Goal: Complete application form

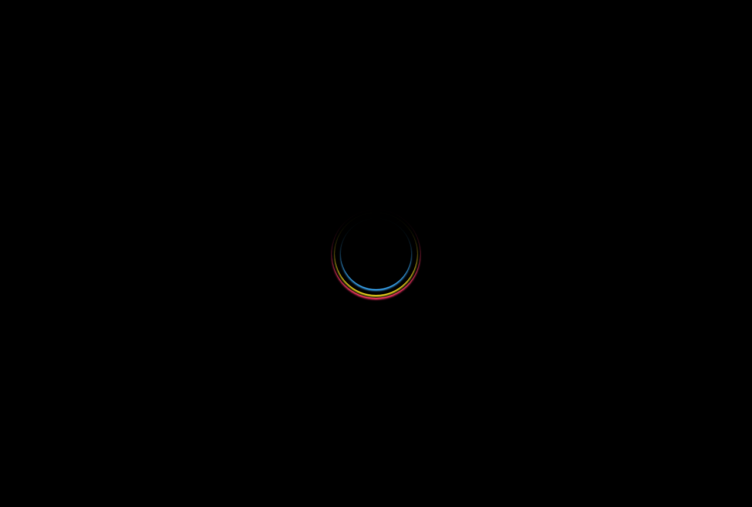
select select
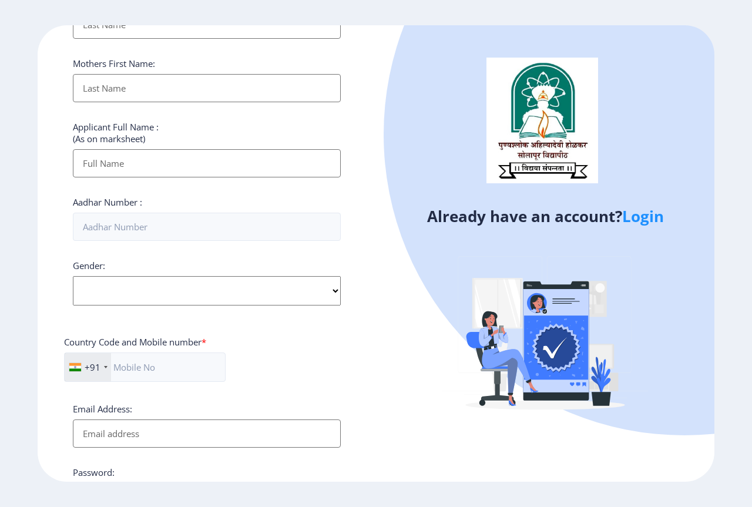
scroll to position [361, 0]
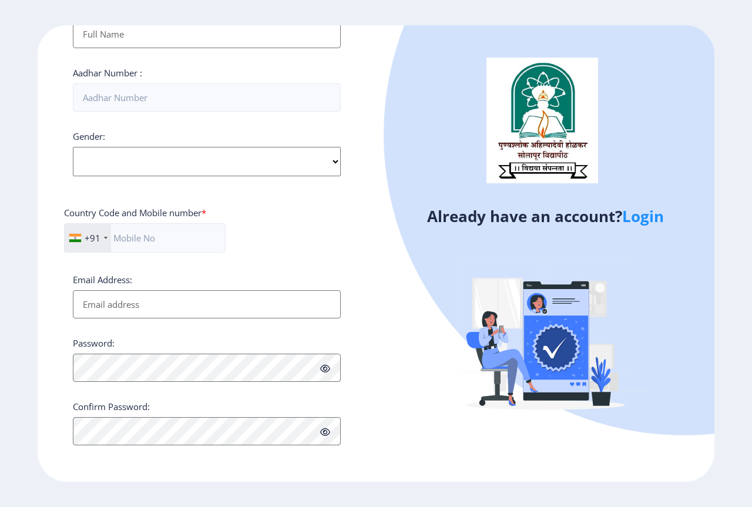
click at [635, 217] on link "Login" at bounding box center [643, 216] width 42 height 21
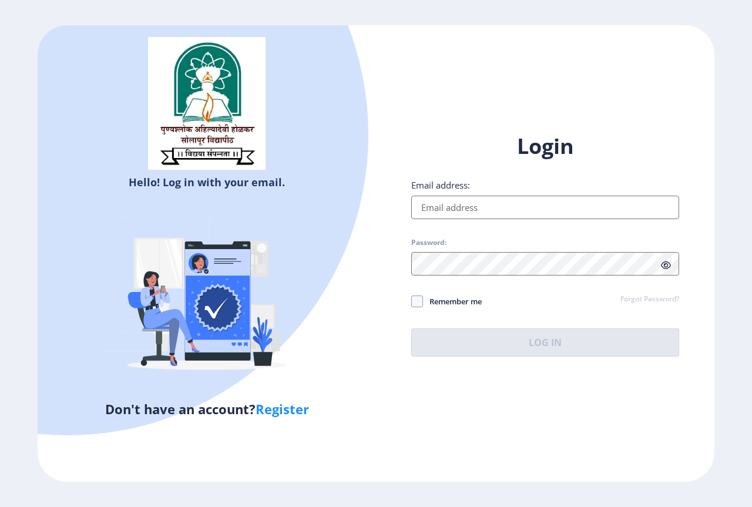
click at [532, 210] on input "Email address:" at bounding box center [545, 208] width 268 height 24
click at [547, 204] on input "Email address:" at bounding box center [545, 208] width 268 height 24
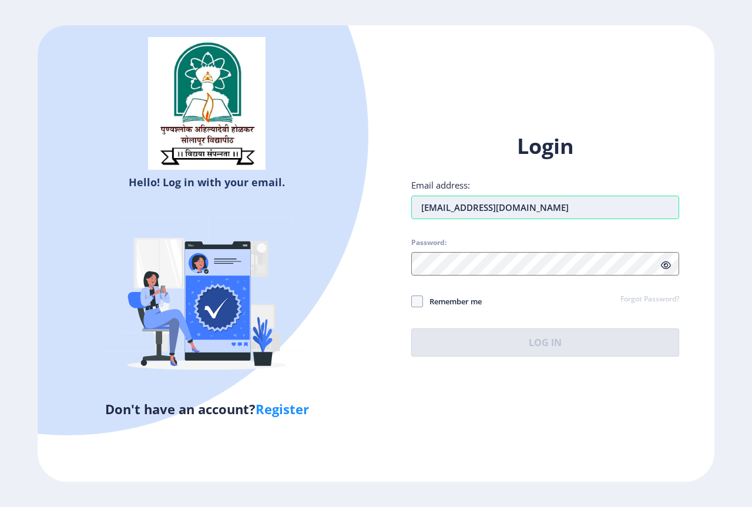
type input "[EMAIL_ADDRESS][DOMAIN_NAME]"
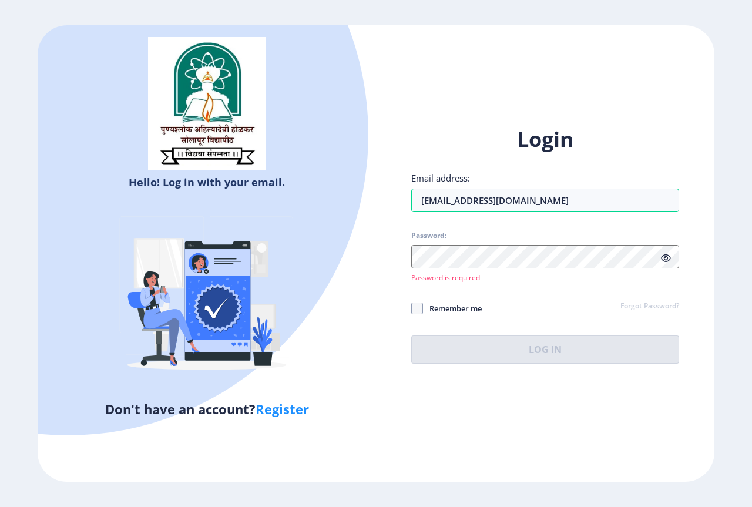
click at [666, 264] on div at bounding box center [545, 257] width 268 height 24
click at [669, 257] on icon at bounding box center [666, 258] width 10 height 9
click at [667, 256] on icon at bounding box center [666, 258] width 10 height 9
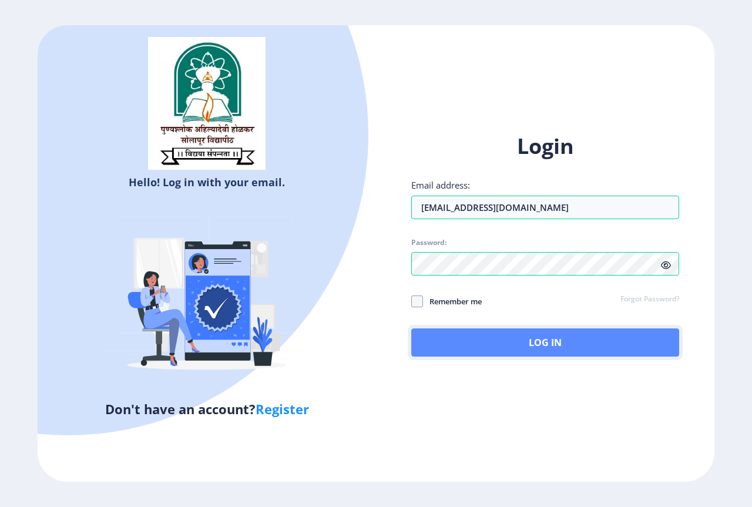
click at [457, 350] on button "Log In" at bounding box center [545, 343] width 268 height 28
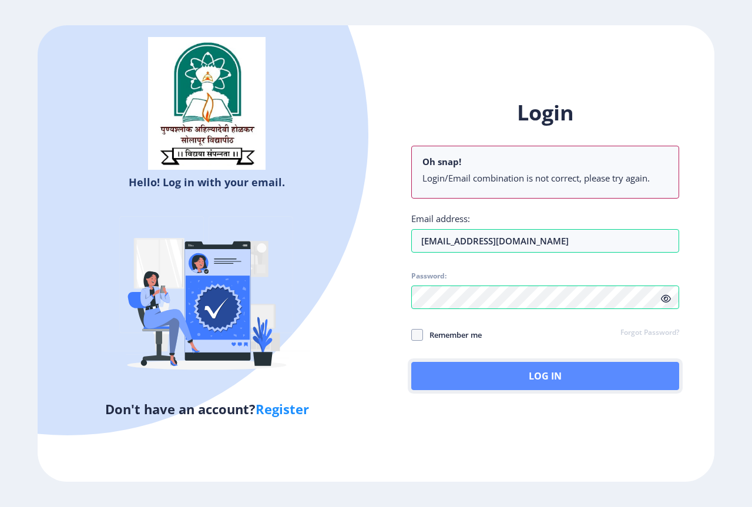
click at [487, 371] on button "Log In" at bounding box center [545, 376] width 268 height 28
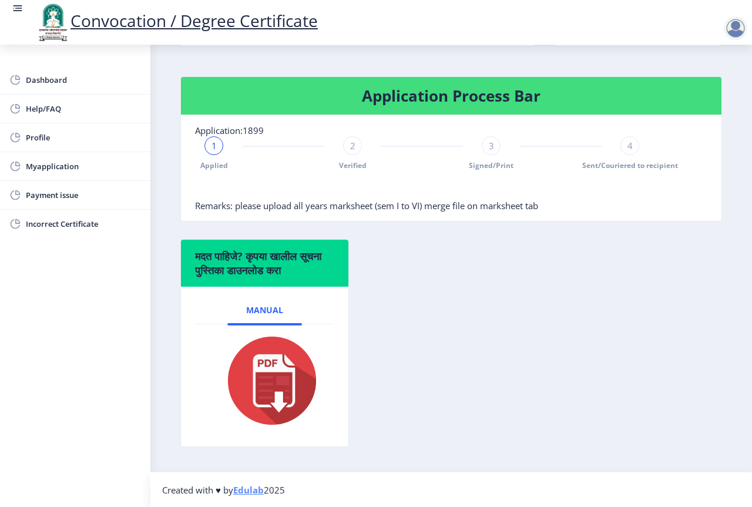
scroll to position [270, 0]
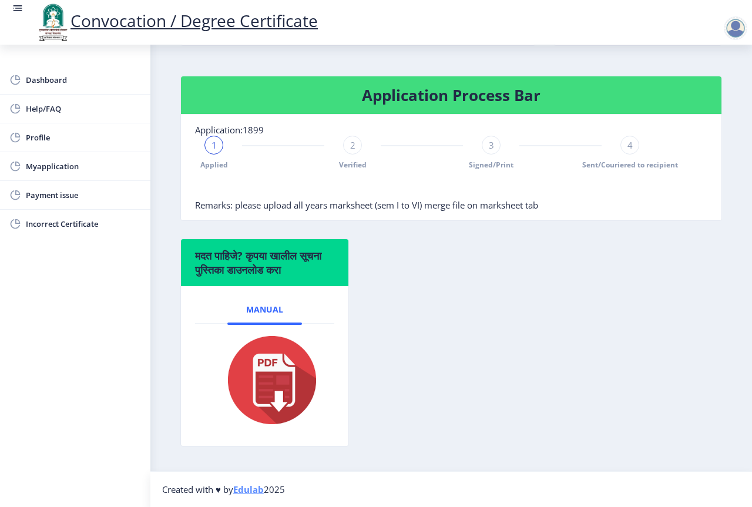
click at [207, 148] on div "1 Applied 2 Verified 3 Signed/Print 4 Sent/Couriered to recipient" at bounding box center [422, 153] width 454 height 34
click at [209, 148] on div "1" at bounding box center [214, 145] width 19 height 19
click at [123, 168] on span "Myapplication" at bounding box center [83, 166] width 115 height 14
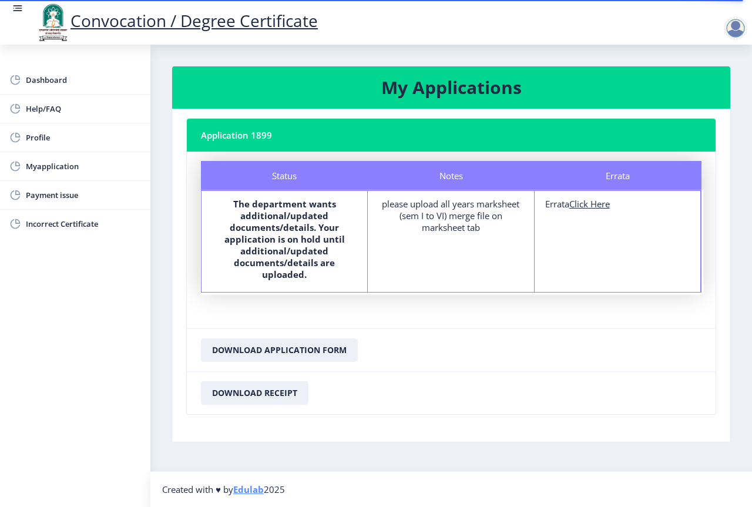
click at [590, 206] on u "Click Here" at bounding box center [590, 204] width 41 height 12
select select
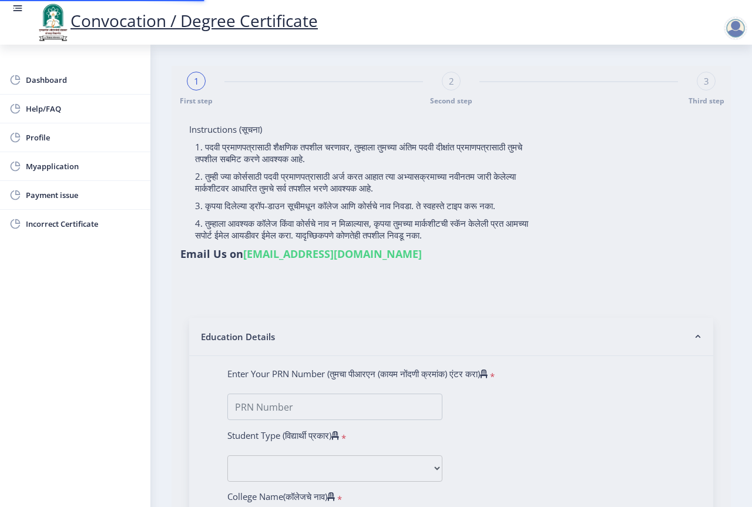
type input "[PERSON_NAME]"
type input "NANDA"
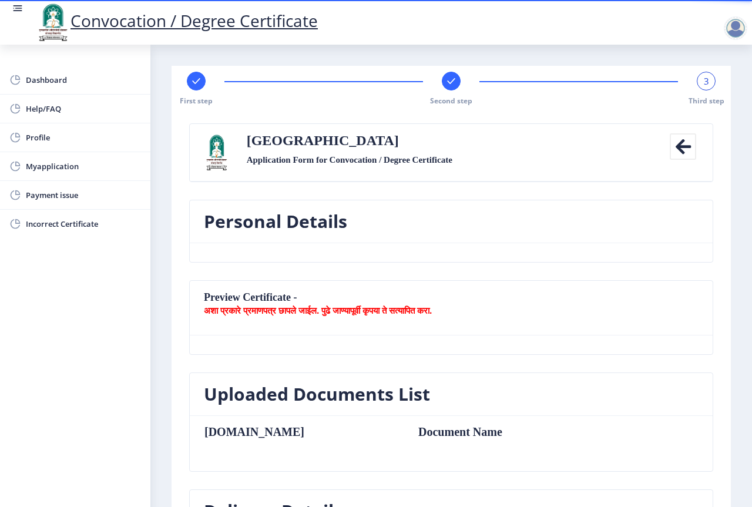
click at [208, 86] on div "First step Second step 3 Third step" at bounding box center [451, 89] width 548 height 34
click at [79, 161] on span "Myapplication" at bounding box center [83, 166] width 115 height 14
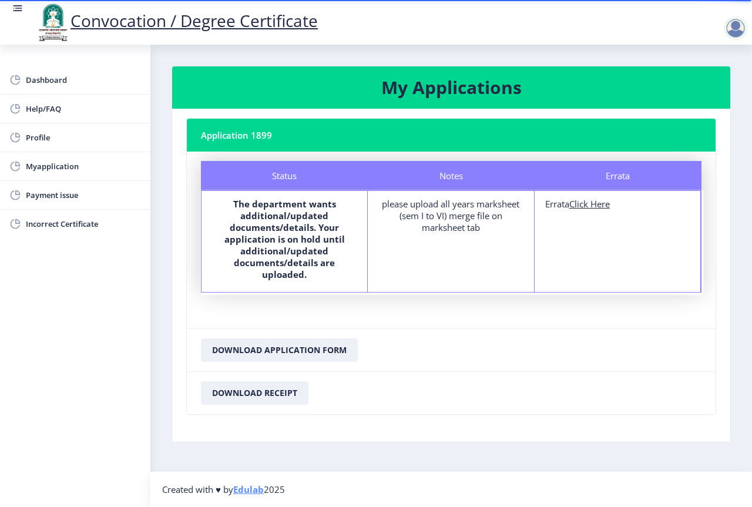
drag, startPoint x: 199, startPoint y: 136, endPoint x: 319, endPoint y: 130, distance: 119.4
click at [319, 130] on nb-card-header "Application 1899" at bounding box center [451, 135] width 529 height 33
drag, startPoint x: 283, startPoint y: 136, endPoint x: 206, endPoint y: 150, distance: 78.9
click at [206, 150] on nb-card-header "Application 1899" at bounding box center [451, 135] width 529 height 33
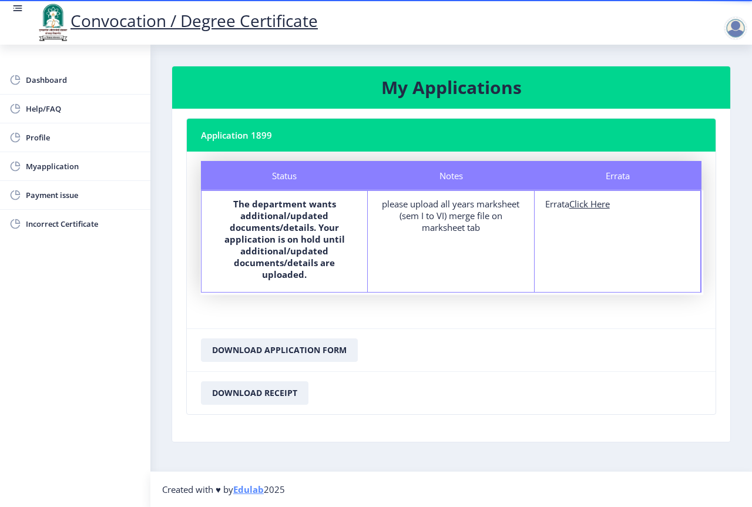
click at [319, 122] on nb-card-header "Application 1899" at bounding box center [451, 135] width 529 height 33
click at [196, 191] on nb-card-body "Status Notes Errata Status The department wants additional/updated documents/de…" at bounding box center [451, 240] width 529 height 177
drag, startPoint x: 392, startPoint y: 332, endPoint x: 461, endPoint y: 326, distance: 69.0
click at [461, 326] on nb-card "Application 1899 Status Notes Errata Status The department wants additional/upd…" at bounding box center [451, 266] width 530 height 297
drag, startPoint x: 427, startPoint y: 290, endPoint x: 433, endPoint y: 334, distance: 44.6
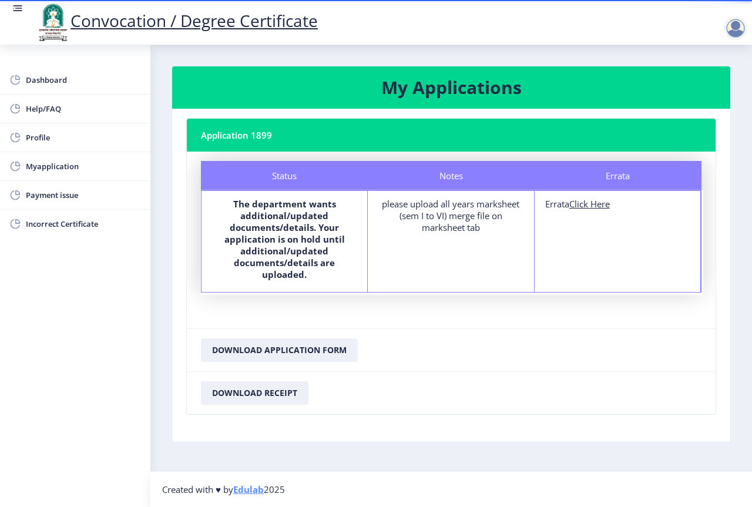
click at [433, 331] on nb-card "Application 1899 Status Notes Errata Status The department wants additional/upd…" at bounding box center [451, 266] width 530 height 297
click at [433, 281] on div "Notes please upload all years marksheet (sem I to VI) merge file on marksheet t…" at bounding box center [451, 241] width 166 height 101
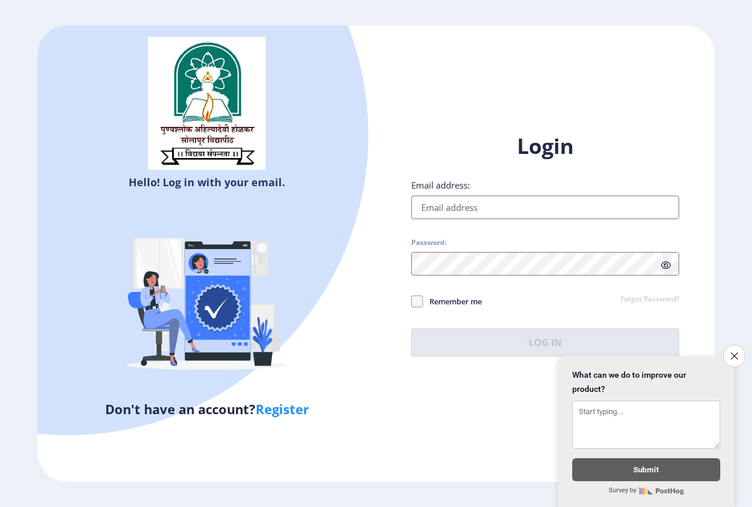
click at [428, 197] on input "Email address:" at bounding box center [545, 208] width 268 height 24
type input "[EMAIL_ADDRESS][DOMAIN_NAME]"
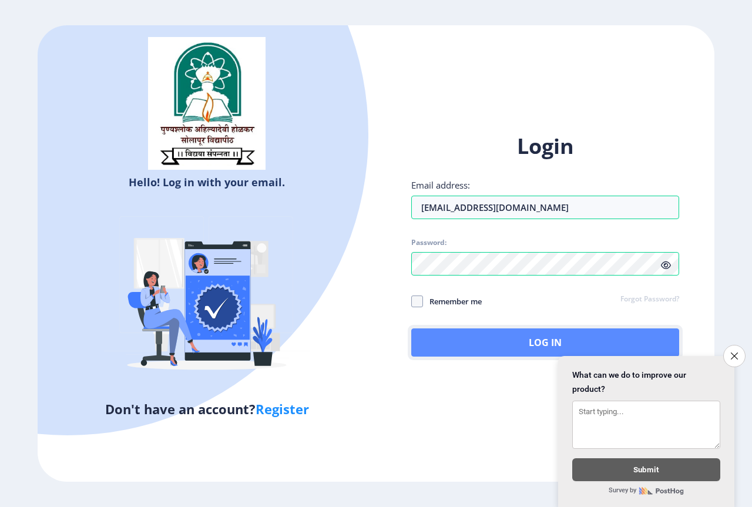
click at [475, 350] on button "Log In" at bounding box center [545, 343] width 268 height 28
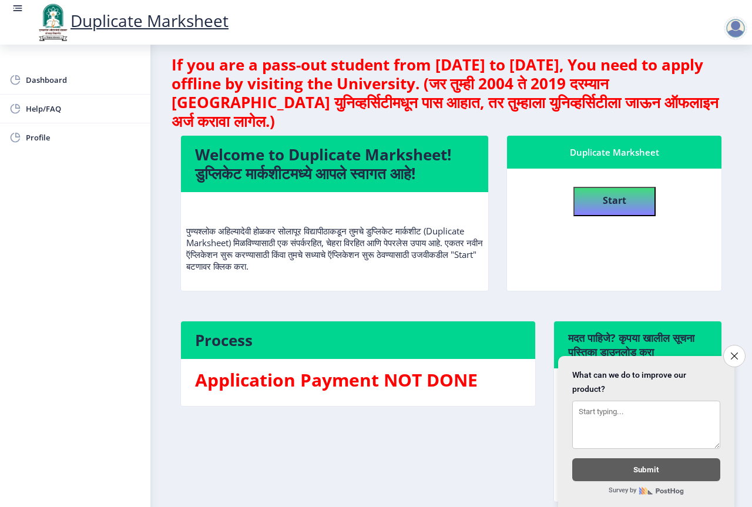
scroll to position [66, 0]
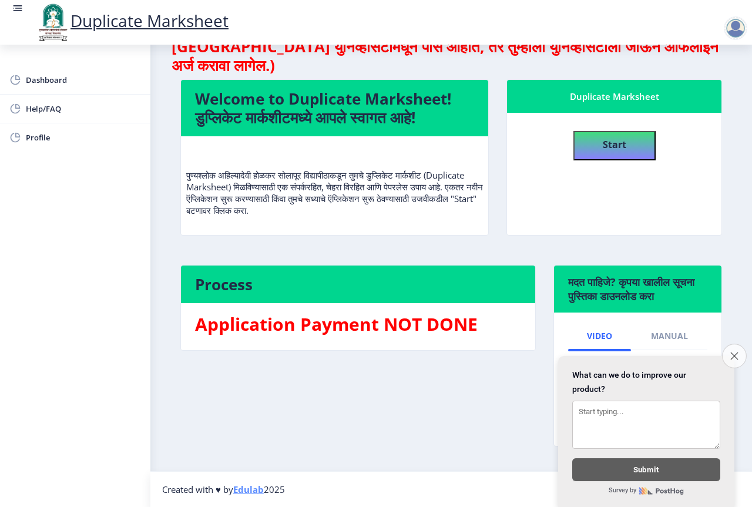
click at [737, 345] on button "Close survey" at bounding box center [734, 356] width 25 height 25
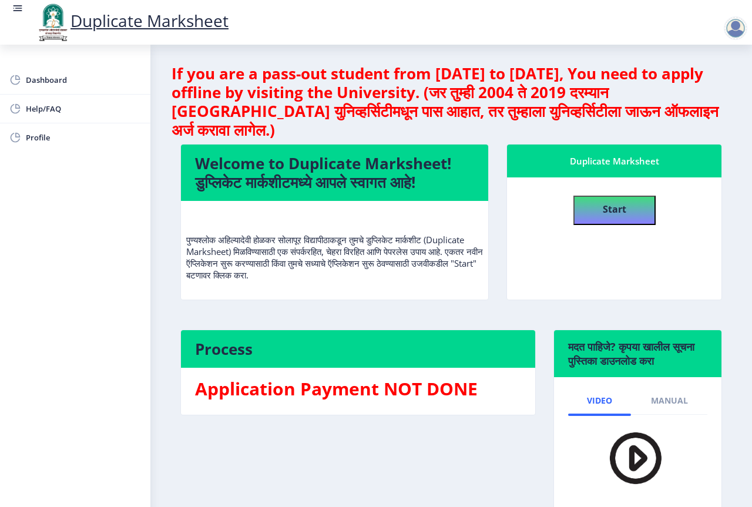
scroll to position [0, 0]
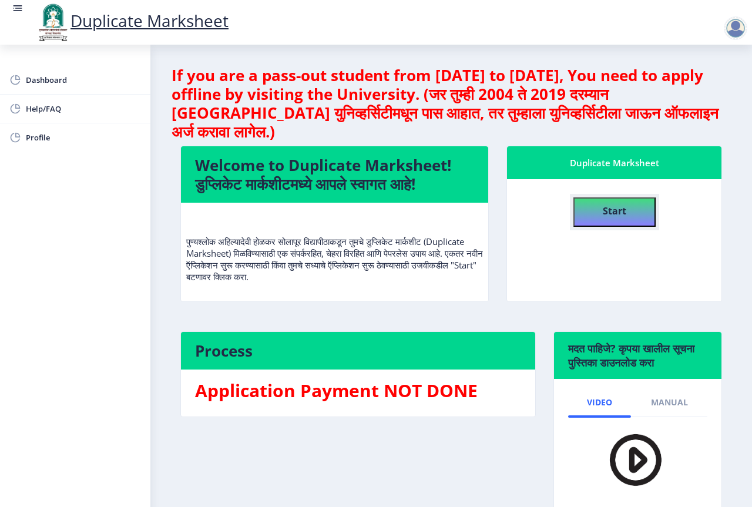
click at [603, 206] on b "Start" at bounding box center [615, 211] width 24 height 13
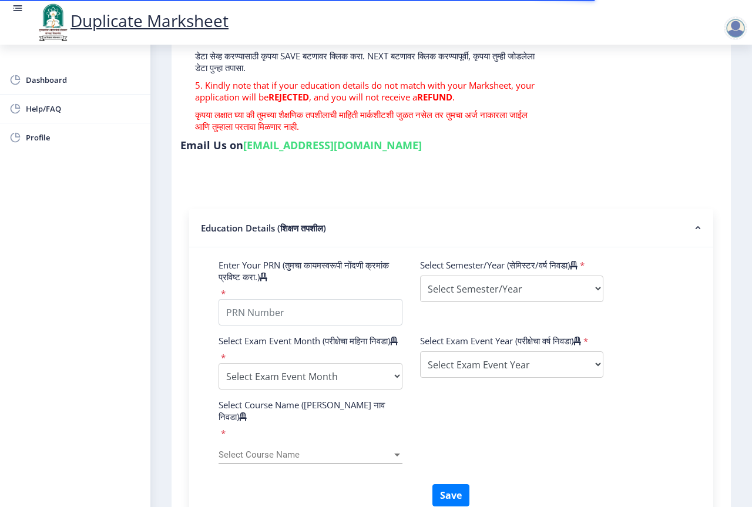
scroll to position [294, 0]
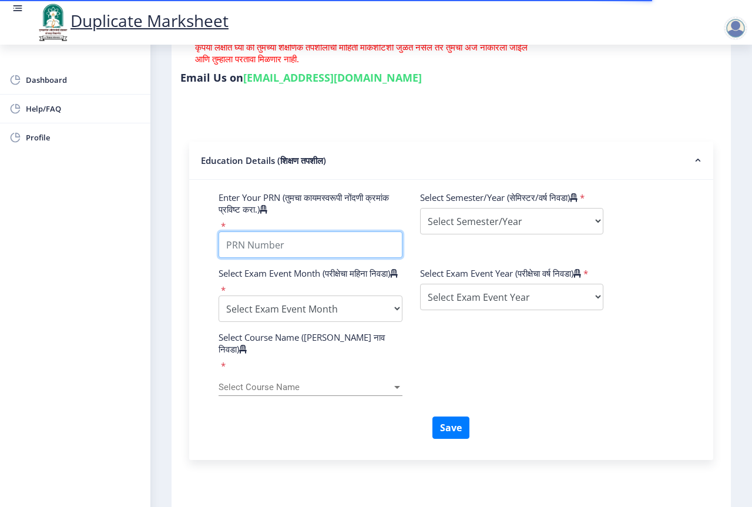
click at [321, 248] on input "Enter Your PRN (तुमचा कायमस्वरूपी नोंदणी क्रमांक प्रविष्ट करा.)" at bounding box center [311, 245] width 184 height 26
type input "2017032500002717"
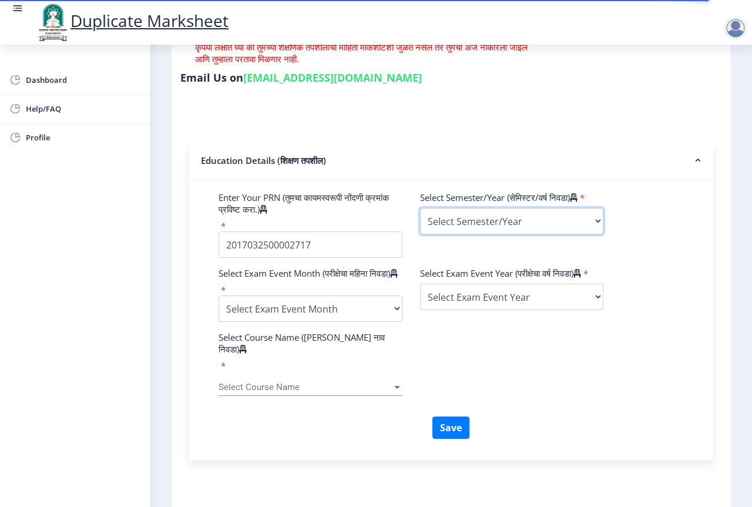
click at [485, 222] on select "Select Semester/Year Semester I Semester II Semester III Semester IV Semester V…" at bounding box center [512, 221] width 184 height 26
select select "Semester I"
click at [420, 208] on select "Select Semester/Year Semester I Semester II Semester III Semester IV Semester V…" at bounding box center [512, 221] width 184 height 26
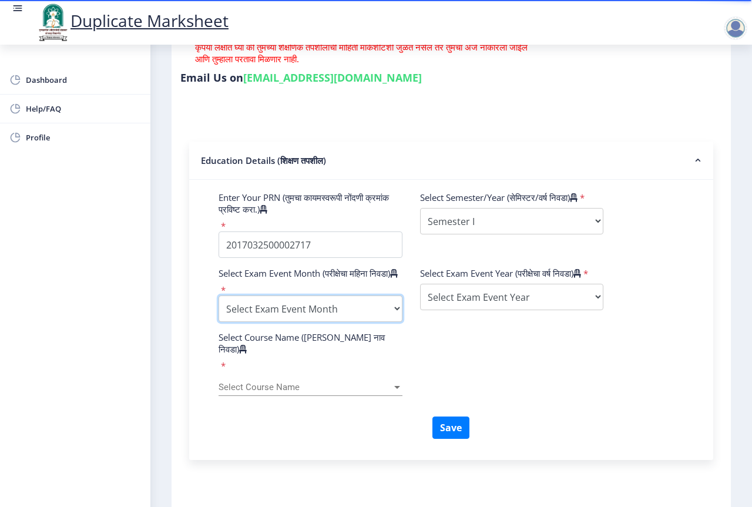
click at [382, 317] on select "Select Exam Event Month October March" at bounding box center [311, 309] width 184 height 26
select select "March"
click at [219, 307] on select "Select Exam Event Month October March" at bounding box center [311, 309] width 184 height 26
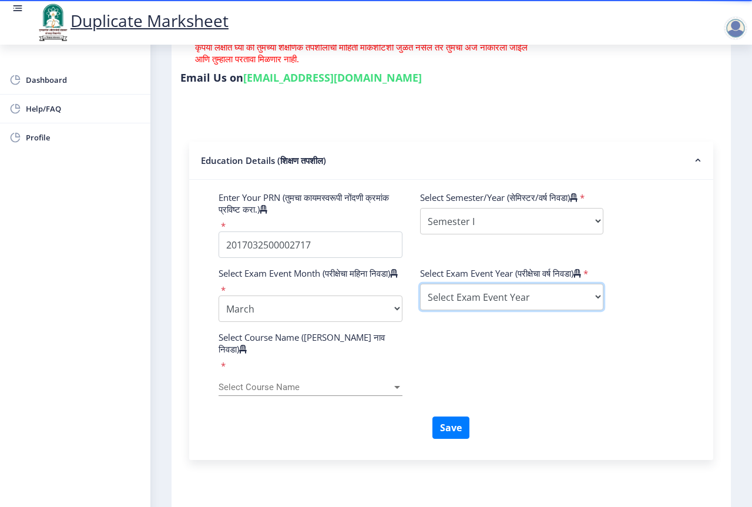
click at [452, 304] on select "Select Exam Event Year 2025 2024 2023 2022 2021 2020 2019 2018 2017 2016 2015 2…" at bounding box center [512, 297] width 184 height 26
select select "2018"
click at [420, 295] on select "Select Exam Event Year 2025 2024 2023 2022 2021 2020 2019 2018 2017 2016 2015 2…" at bounding box center [512, 297] width 184 height 26
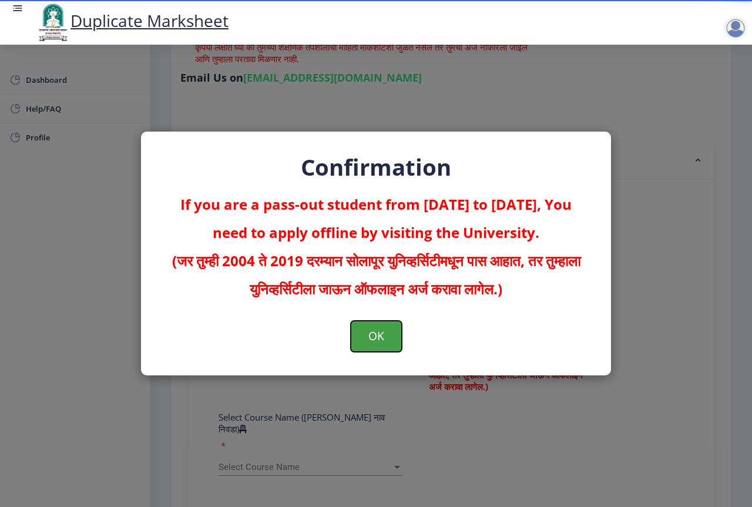
click at [378, 330] on button "OK" at bounding box center [376, 336] width 51 height 31
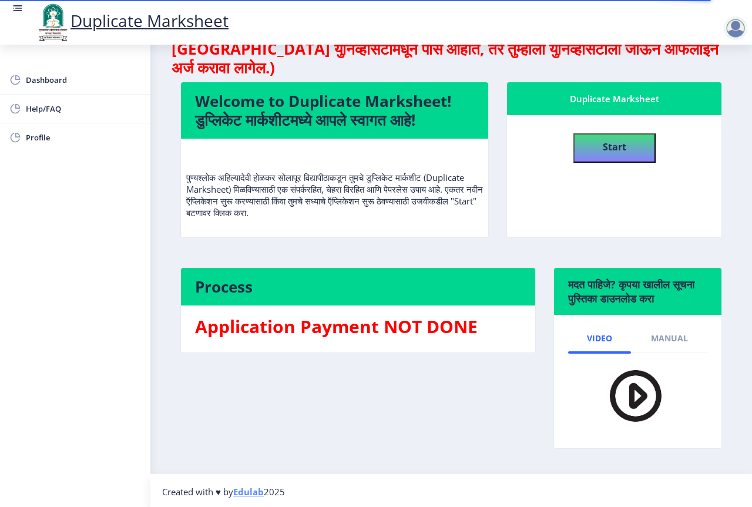
scroll to position [66, 0]
